Goal: Task Accomplishment & Management: Manage account settings

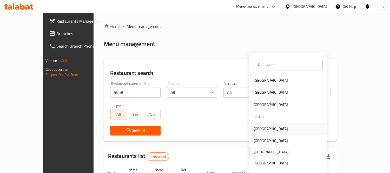
scroll to position [39, 0]
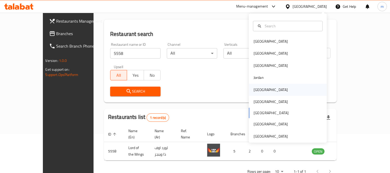
click at [259, 90] on div "[GEOGRAPHIC_DATA]" at bounding box center [270, 90] width 34 height 6
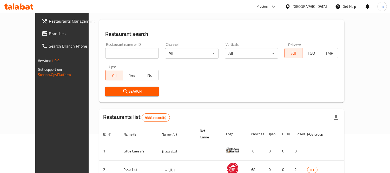
click at [49, 37] on span "Branches" at bounding box center [73, 33] width 48 height 6
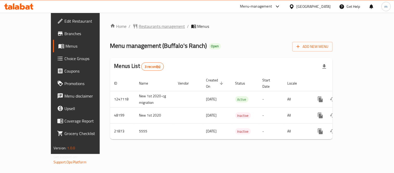
click at [139, 29] on span "Restaurants management" at bounding box center [162, 26] width 46 height 6
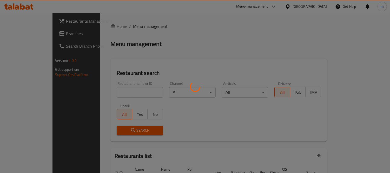
click at [120, 91] on div at bounding box center [195, 86] width 390 height 173
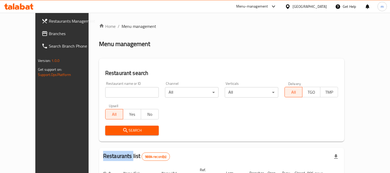
click at [120, 91] on div "Home / Menu management Menu management Restaurant search Restaurant name or ID …" at bounding box center [221, 169] width 245 height 292
click at [120, 91] on input "search" at bounding box center [131, 92] width 53 height 10
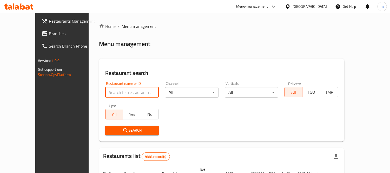
paste input "97"
type input "97"
click button "Search" at bounding box center [131, 130] width 53 height 10
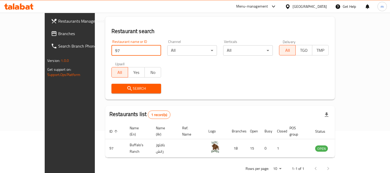
scroll to position [49, 0]
